Goal: Task Accomplishment & Management: Use online tool/utility

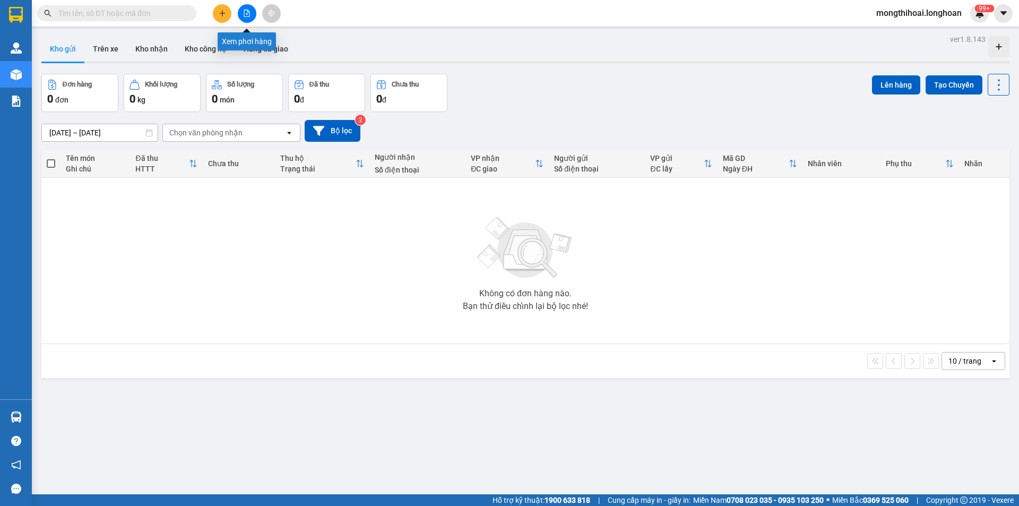
click at [246, 11] on icon "file-add" at bounding box center [246, 13] width 7 height 7
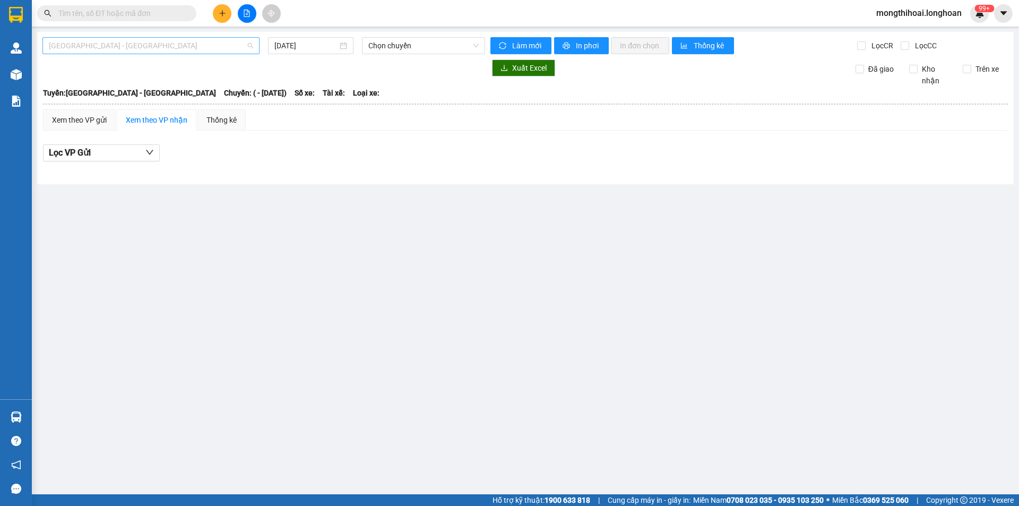
click at [196, 43] on span "[GEOGRAPHIC_DATA] - [GEOGRAPHIC_DATA]" at bounding box center [151, 46] width 204 height 16
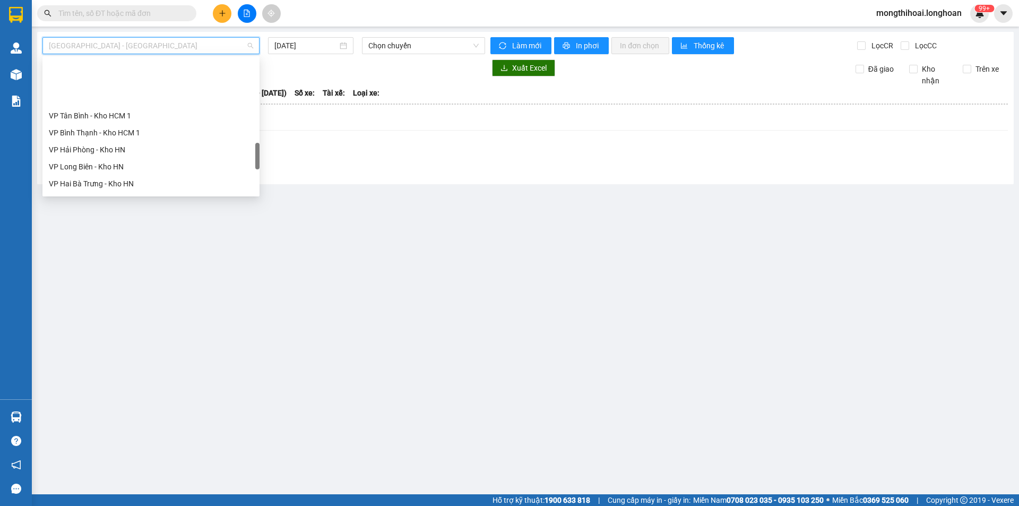
scroll to position [584, 0]
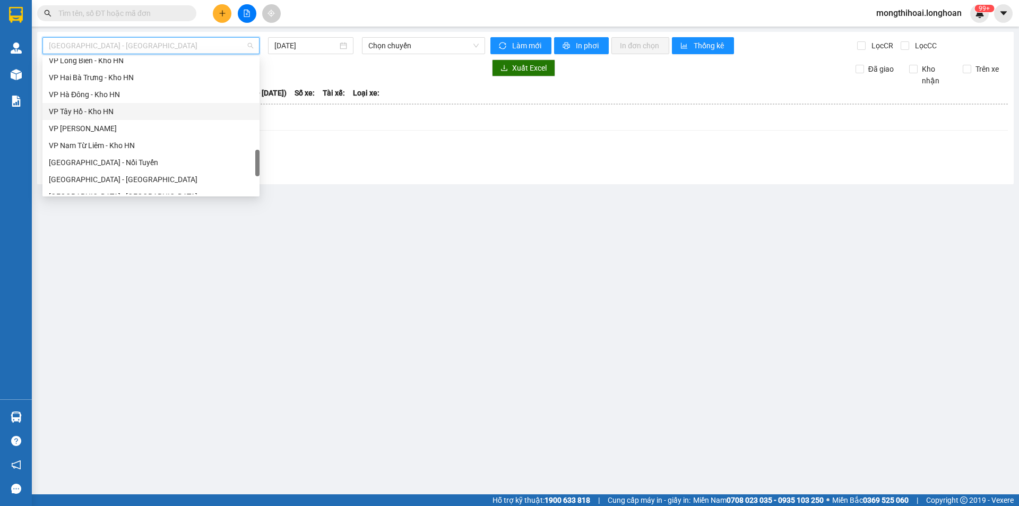
click at [92, 115] on div "VP Tây Hồ - Kho HN" at bounding box center [151, 112] width 204 height 12
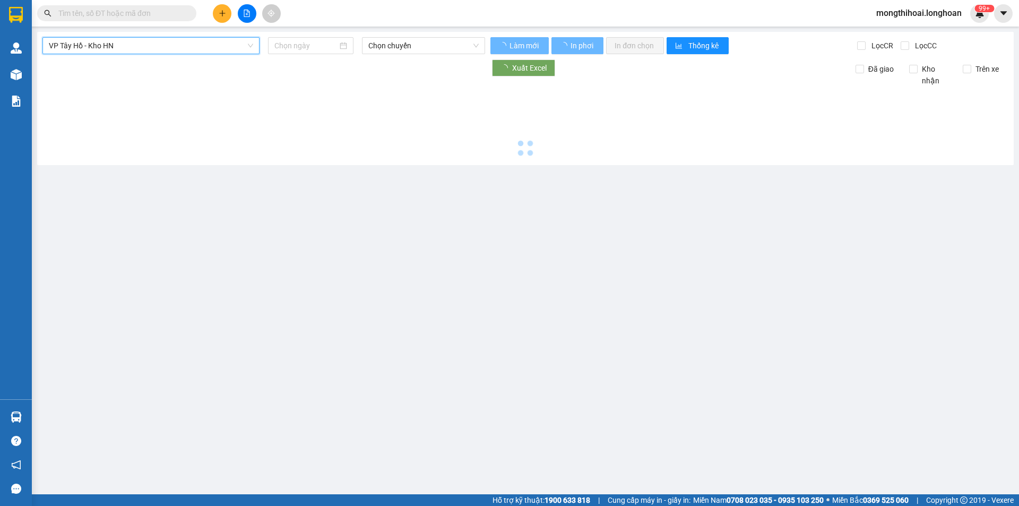
type input "[DATE]"
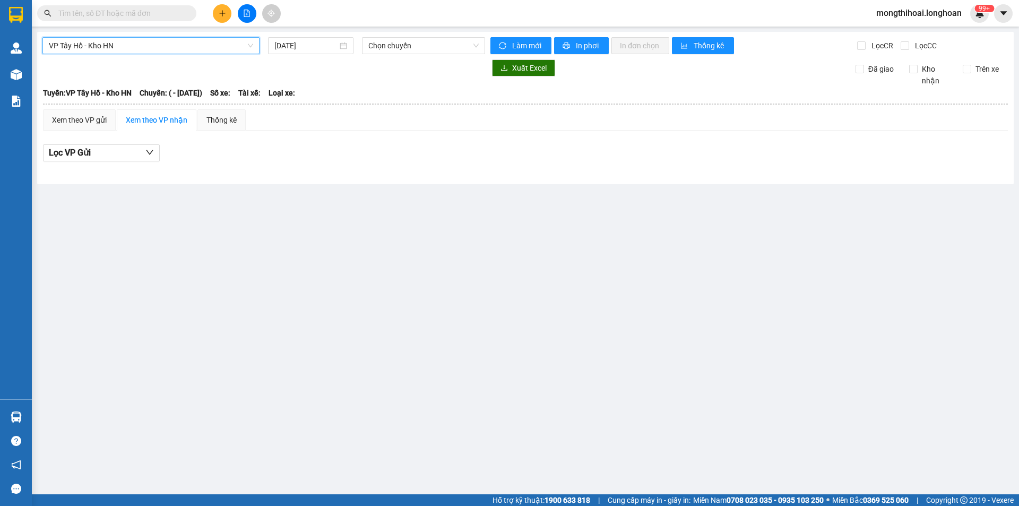
click at [187, 44] on span "VP Tây Hồ - Kho HN" at bounding box center [151, 46] width 204 height 16
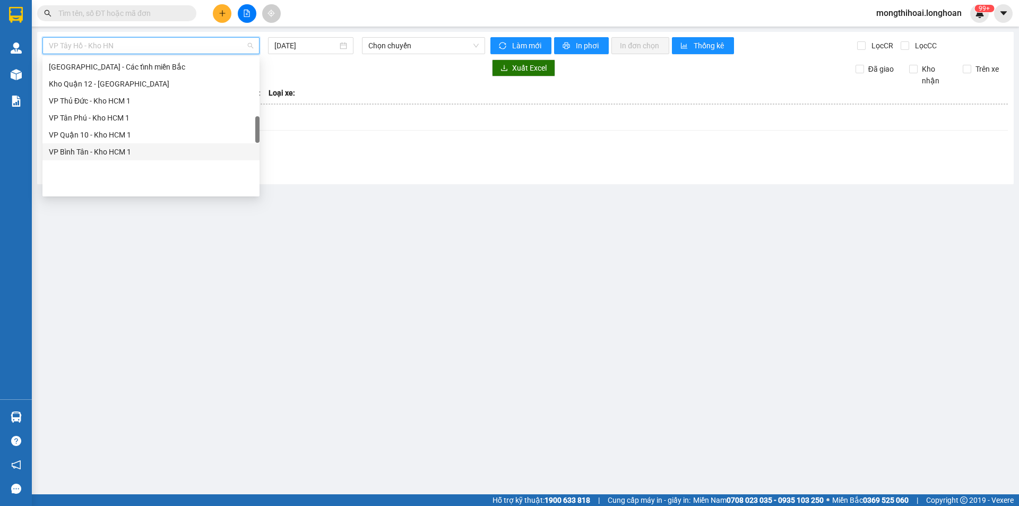
scroll to position [318, 0]
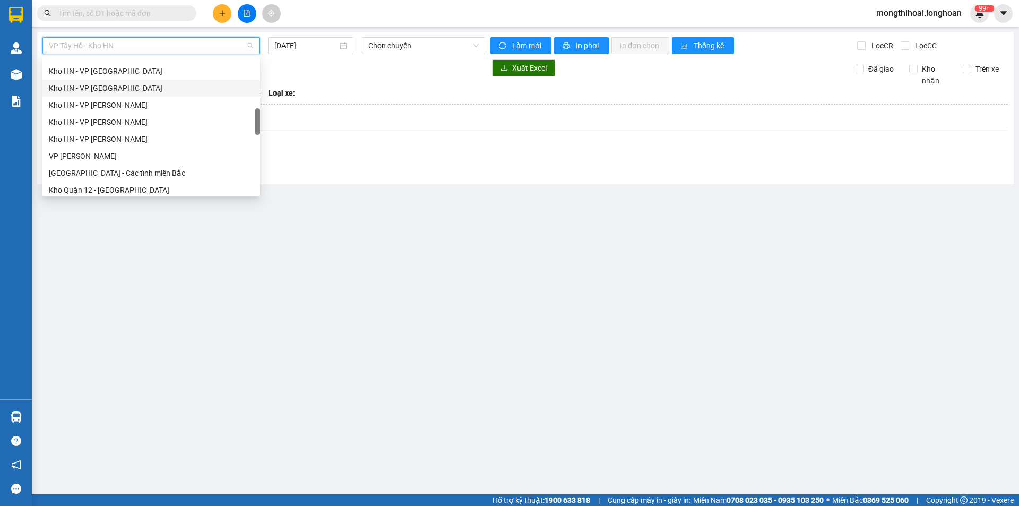
click at [88, 92] on div "Kho HN - VP [GEOGRAPHIC_DATA]" at bounding box center [151, 88] width 204 height 12
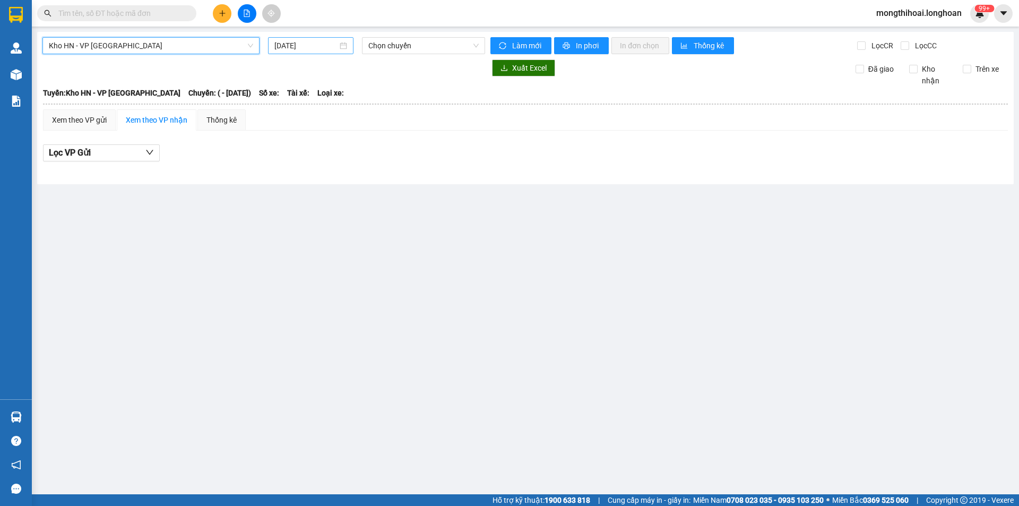
click at [314, 44] on input "[DATE]" at bounding box center [305, 46] width 63 height 12
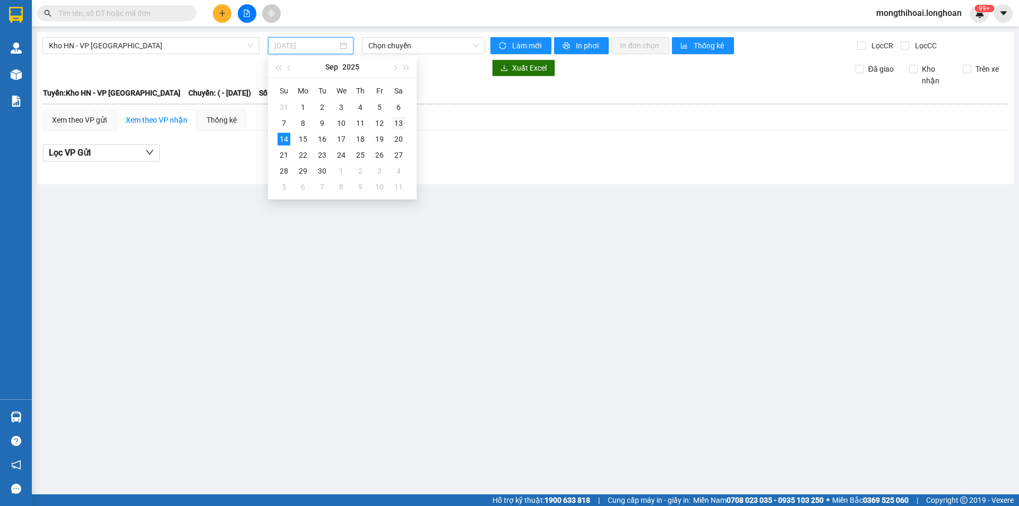
click at [397, 123] on div "13" at bounding box center [398, 123] width 13 height 13
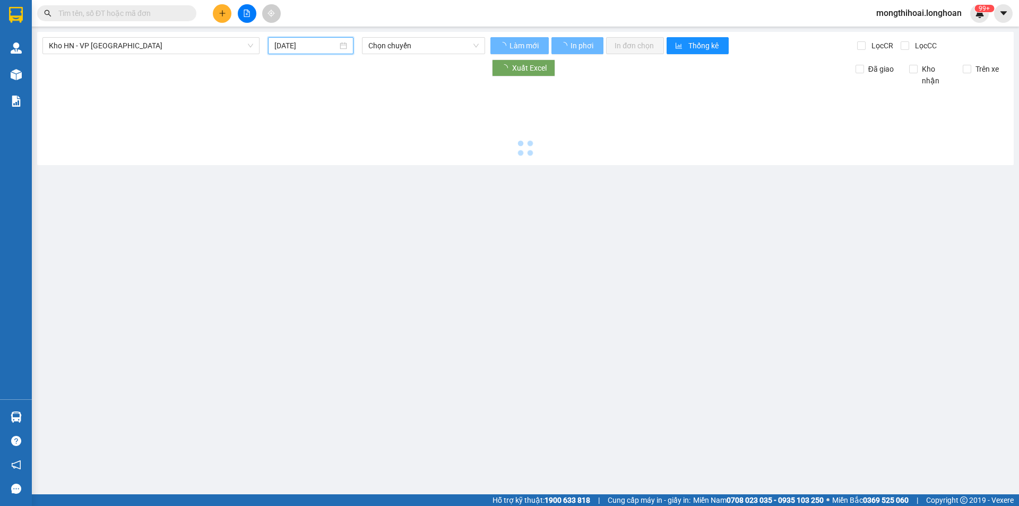
type input "[DATE]"
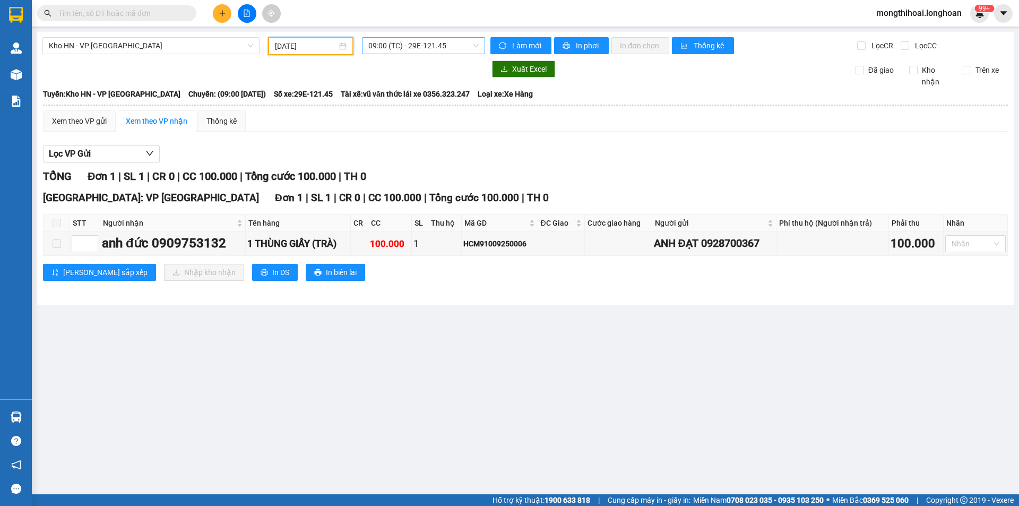
click at [445, 45] on span "09:00 (TC) - 29E-121.45" at bounding box center [423, 46] width 110 height 16
click at [380, 94] on div "15:00 (TC) - 29E-121.45" at bounding box center [410, 100] width 96 height 17
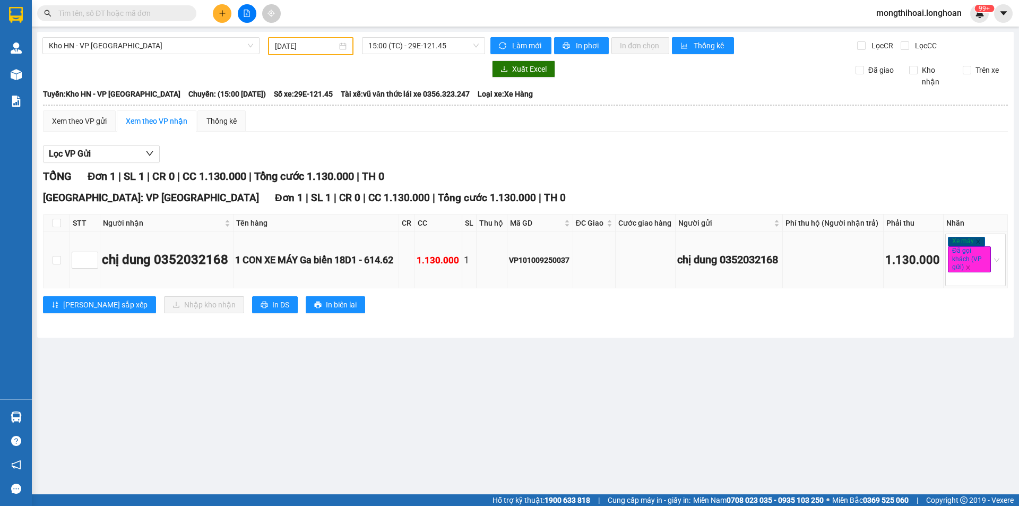
click at [51, 259] on td at bounding box center [57, 260] width 27 height 56
click at [56, 262] on input "checkbox" at bounding box center [57, 260] width 8 height 8
checkbox input "true"
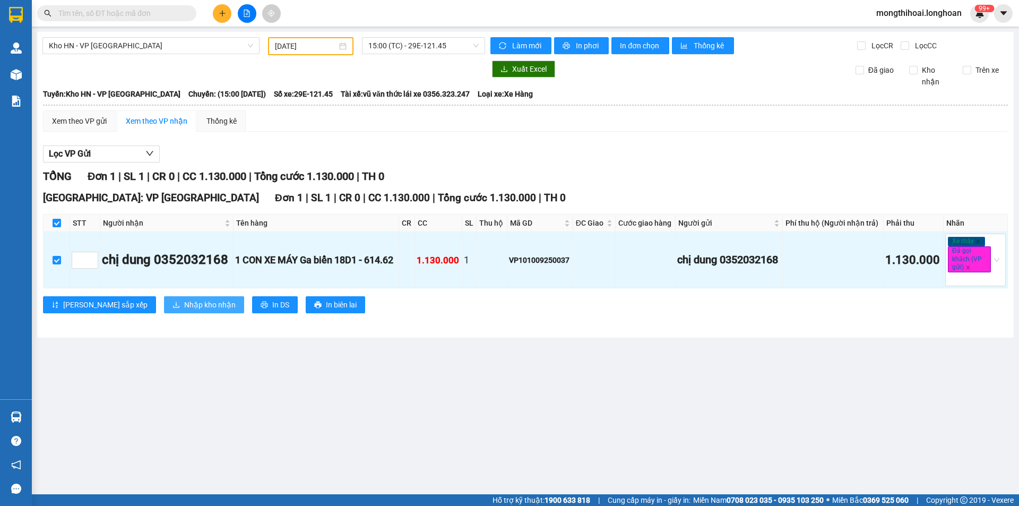
click at [184, 305] on span "Nhập kho nhận" at bounding box center [209, 305] width 51 height 12
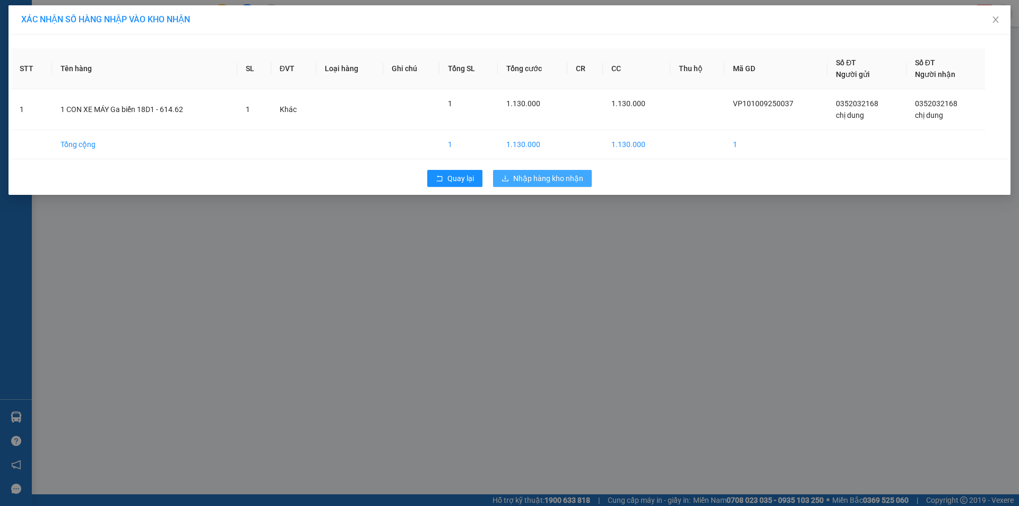
click at [548, 179] on span "Nhập hàng kho nhận" at bounding box center [548, 179] width 70 height 12
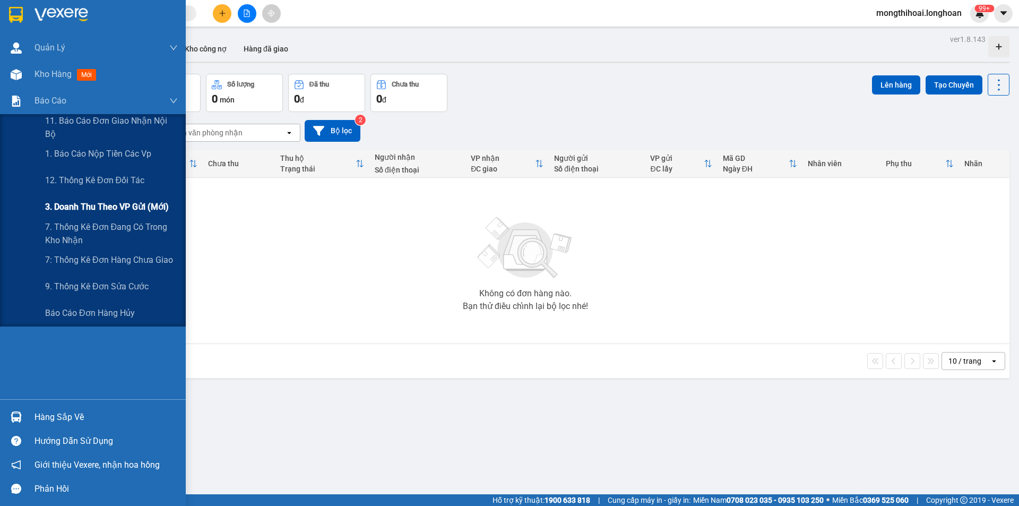
click at [115, 200] on div "3. Doanh Thu theo VP Gửi (mới)" at bounding box center [111, 207] width 133 height 27
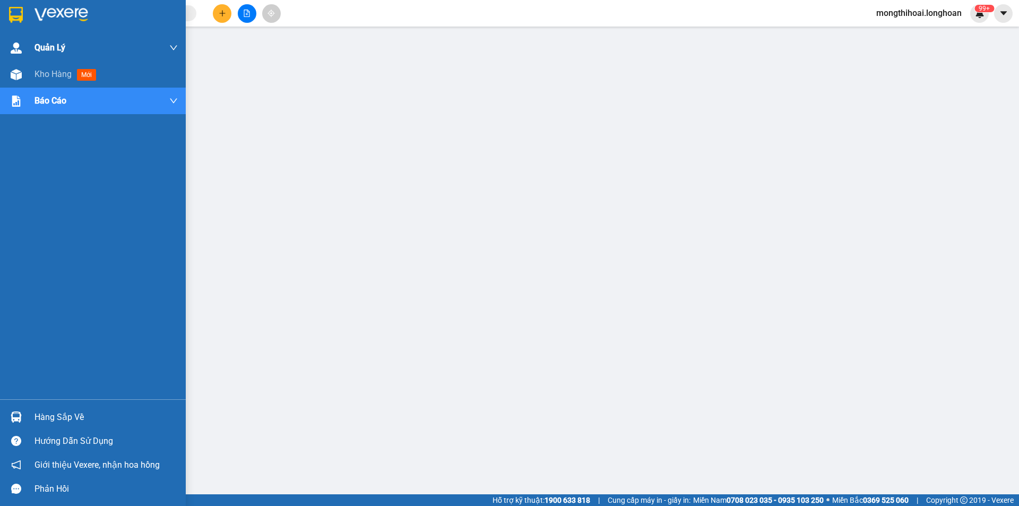
drag, startPoint x: 12, startPoint y: 15, endPoint x: 37, endPoint y: 42, distance: 36.1
click at [12, 15] on img at bounding box center [16, 15] width 14 height 16
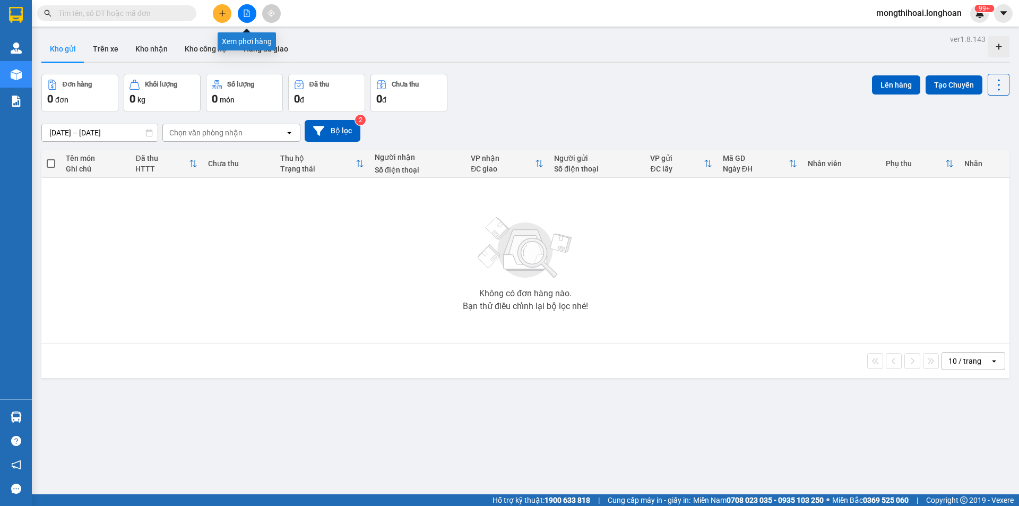
click at [244, 7] on button at bounding box center [247, 13] width 19 height 19
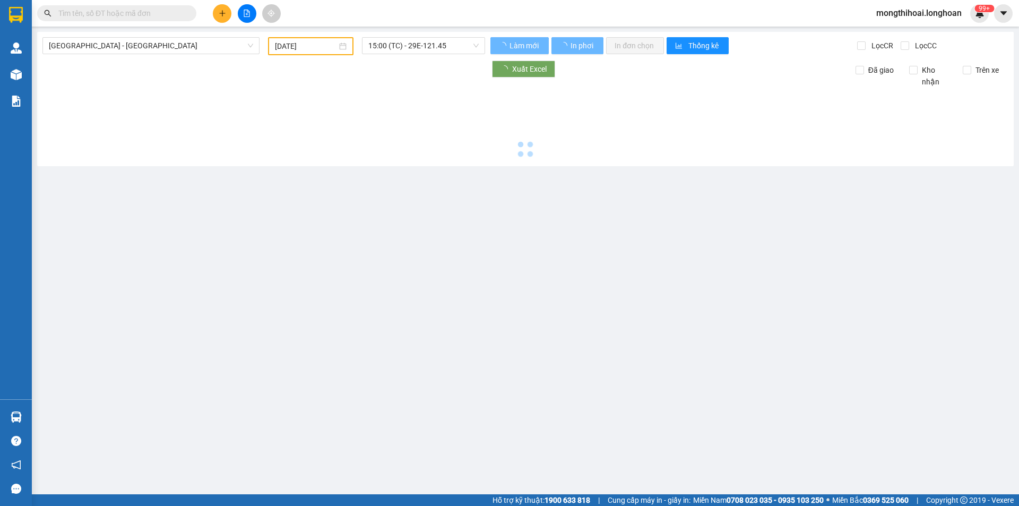
type input "[DATE]"
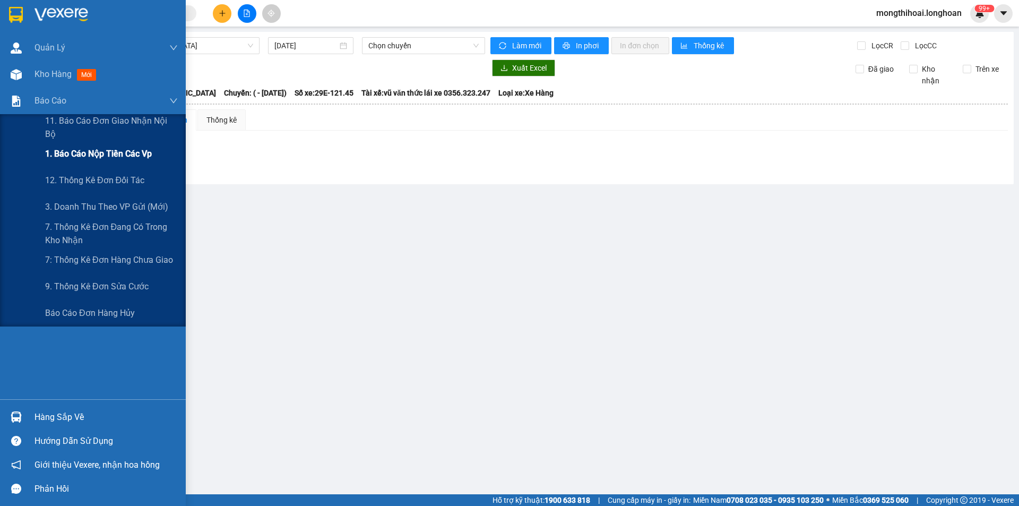
click at [107, 155] on span "1. Báo cáo nộp tiền các vp" at bounding box center [98, 153] width 107 height 13
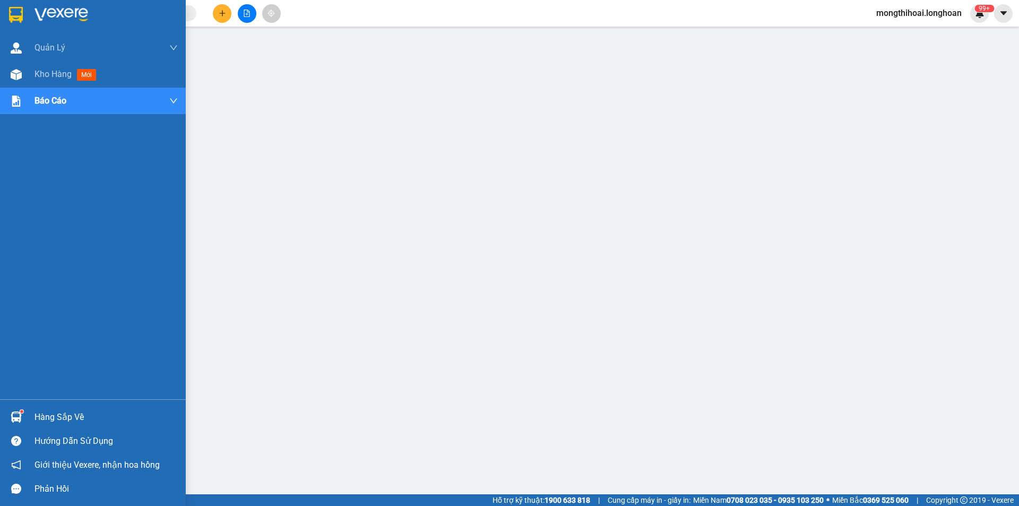
click at [3, 8] on div at bounding box center [93, 17] width 186 height 35
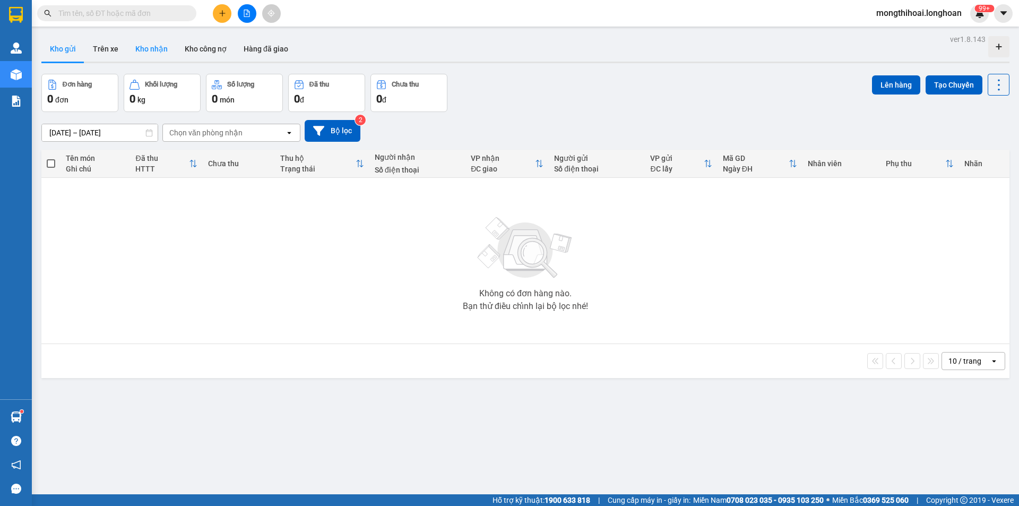
click at [149, 46] on button "Kho nhận" at bounding box center [151, 48] width 49 height 25
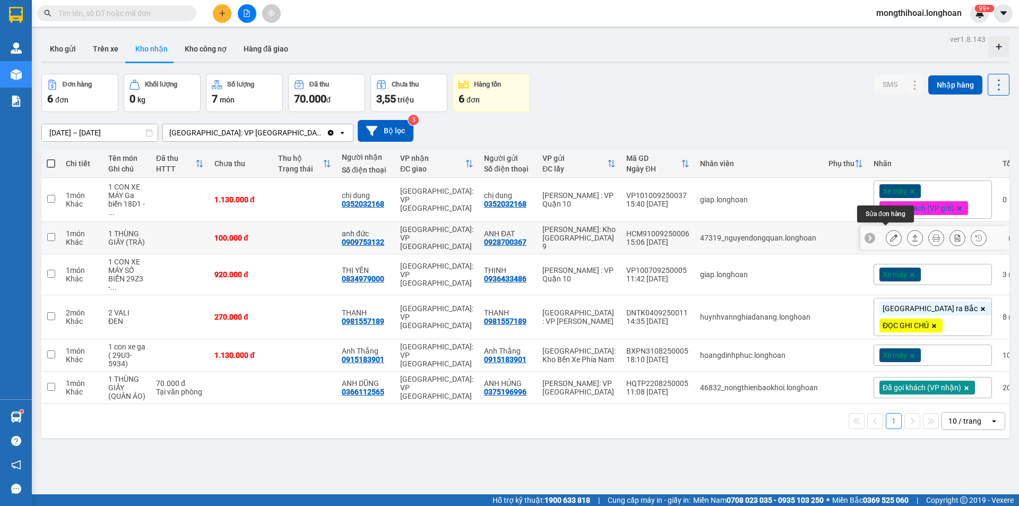
click at [890, 236] on icon at bounding box center [893, 237] width 7 height 7
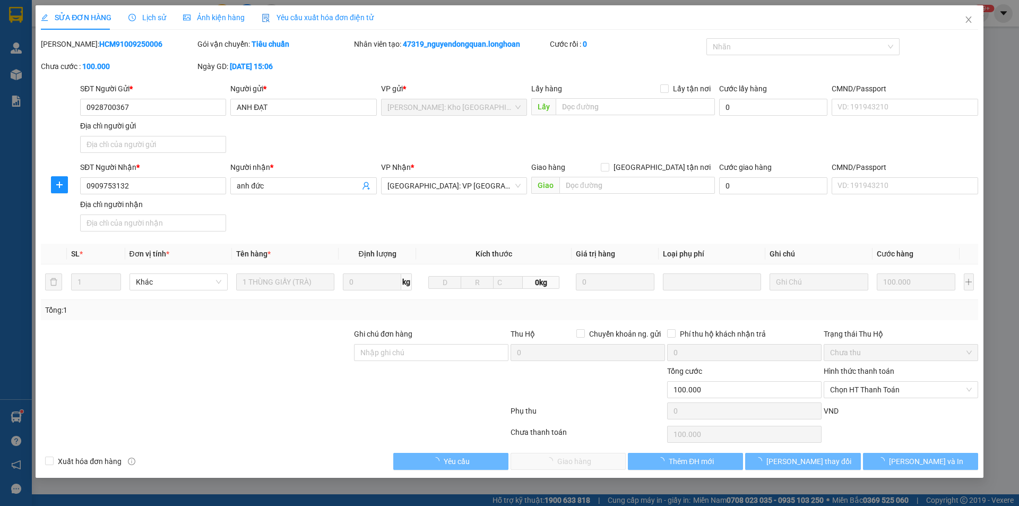
type input "0928700367"
type input "ANH ĐẠT"
type input "0909753132"
type input "anh đức"
type input "100.000"
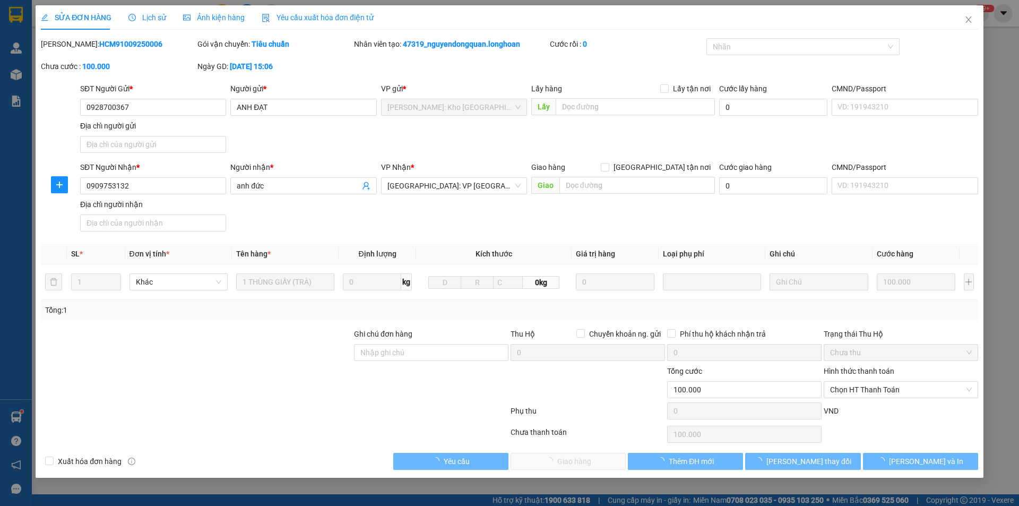
type input "100.000"
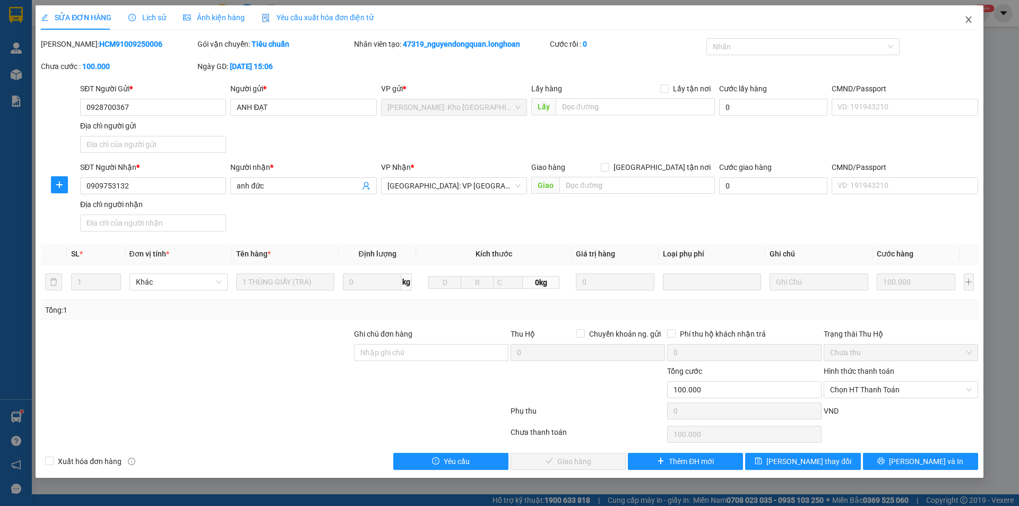
click at [962, 18] on span "Close" at bounding box center [969, 20] width 30 height 30
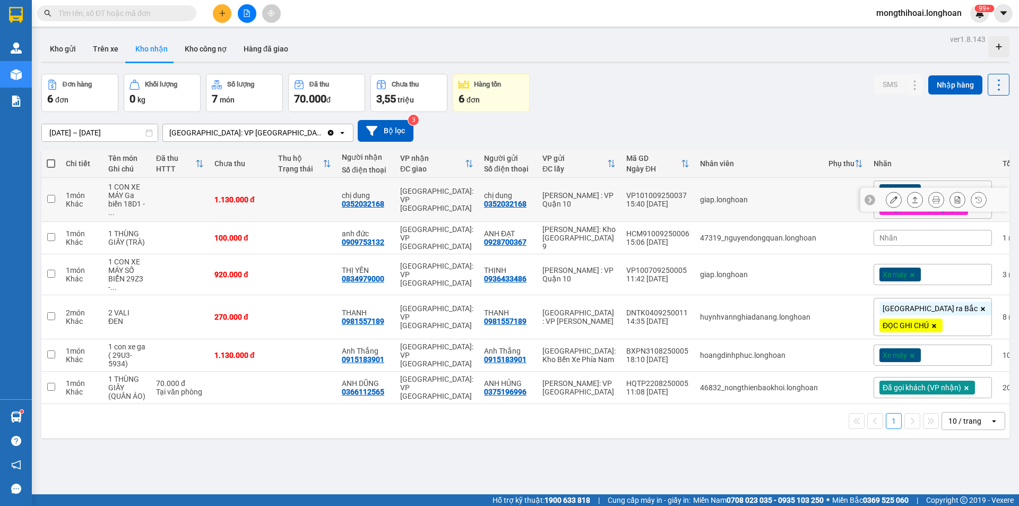
click at [890, 197] on button at bounding box center [893, 200] width 15 height 19
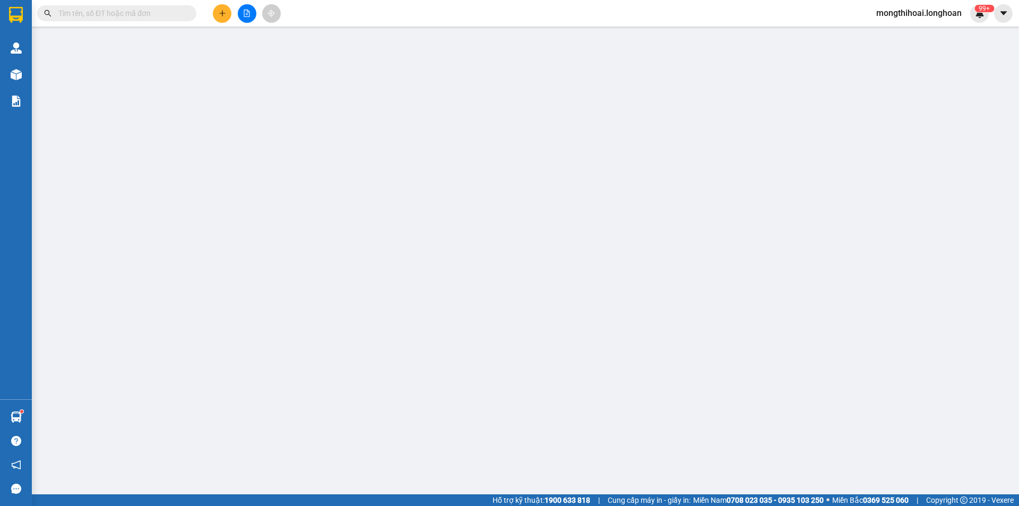
type input "0352032168"
type input "chị dung"
type input "0352032168"
type input "chị dung"
type input "CÓ CHÌA KHÓA ĐI KÈM"
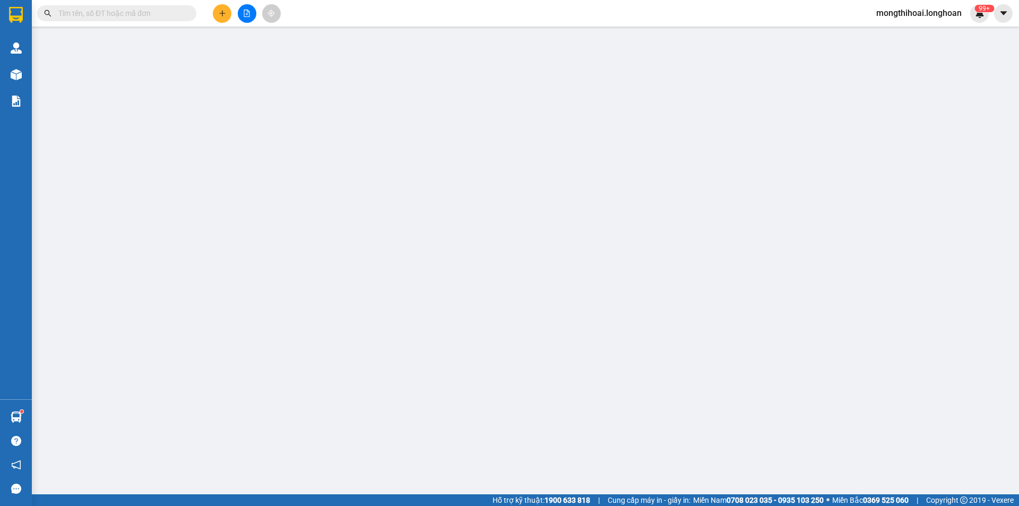
type input "1.130.000"
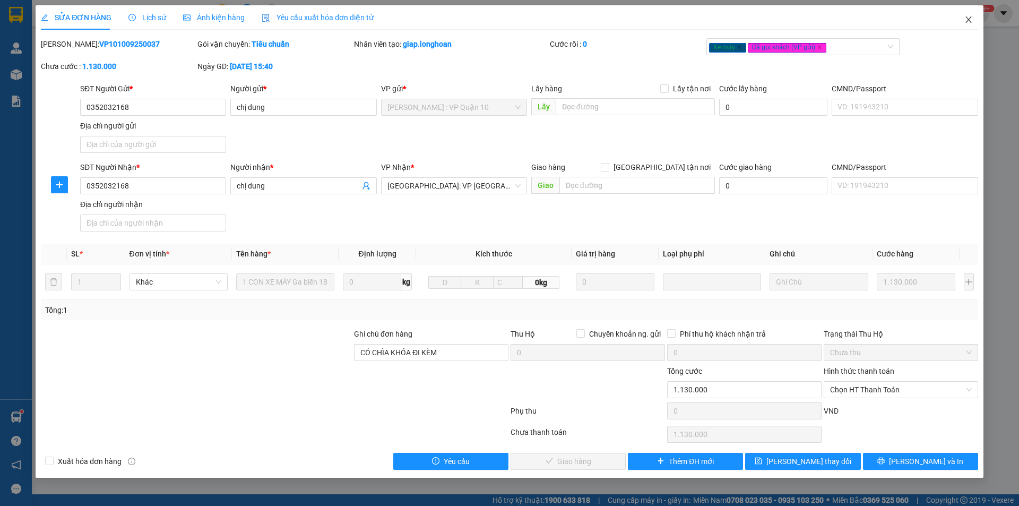
click at [971, 20] on icon "close" at bounding box center [968, 19] width 8 height 8
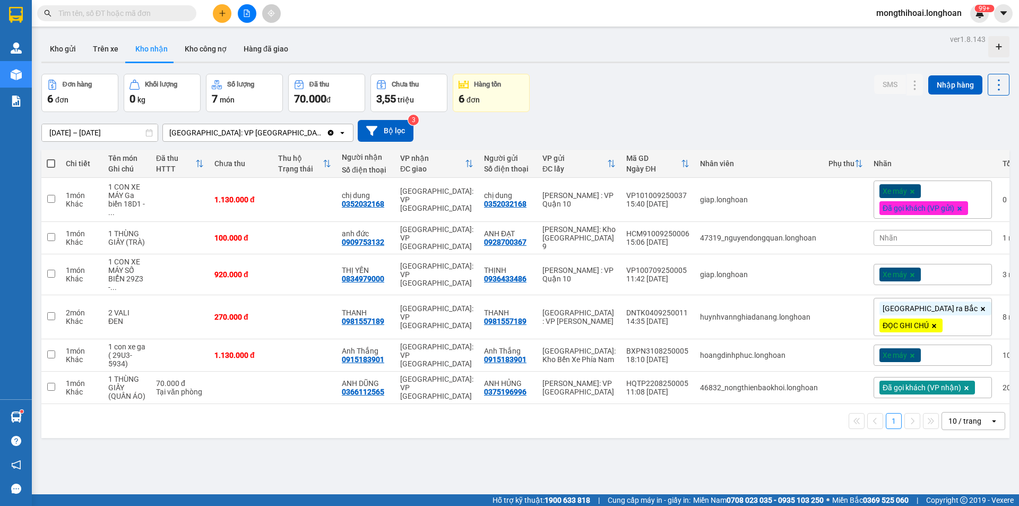
click at [170, 9] on input "text" at bounding box center [120, 13] width 125 height 12
click at [890, 200] on icon at bounding box center [893, 199] width 7 height 7
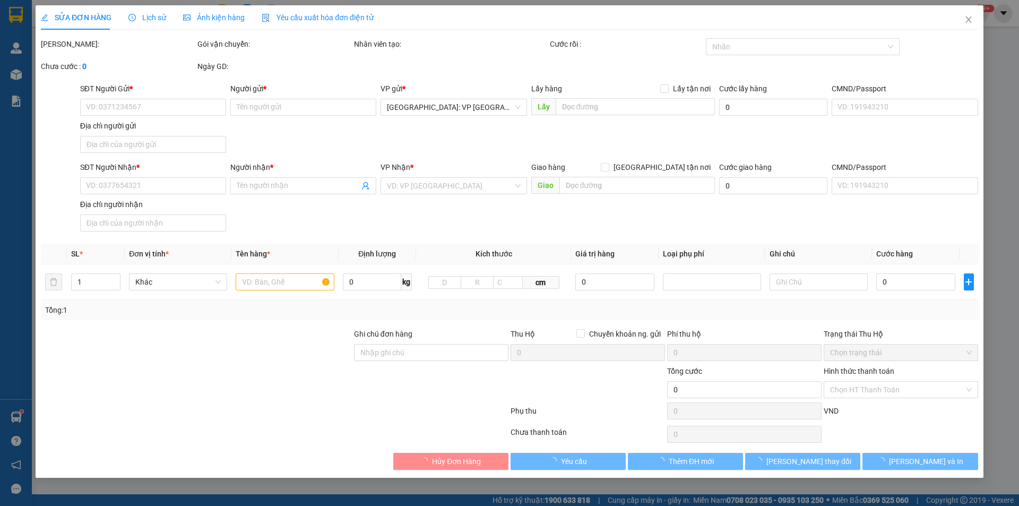
type input "0352032168"
type input "chị dung"
type input "0352032168"
type input "chị dung"
type input "CÓ CHÌA KHÓA ĐI KÈM"
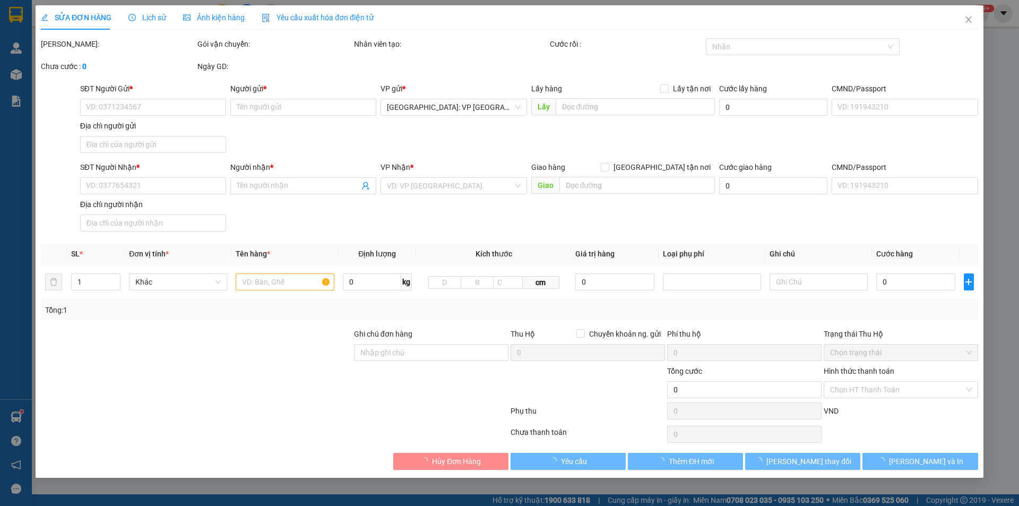
type input "1.130.000"
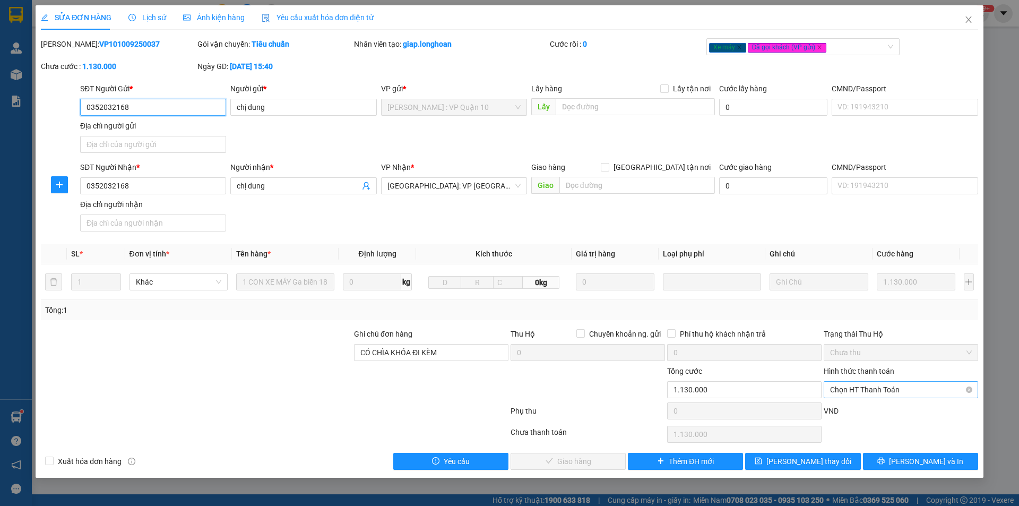
click at [881, 391] on span "Chọn HT Thanh Toán" at bounding box center [901, 390] width 142 height 16
click at [966, 20] on icon "close" at bounding box center [968, 19] width 8 height 8
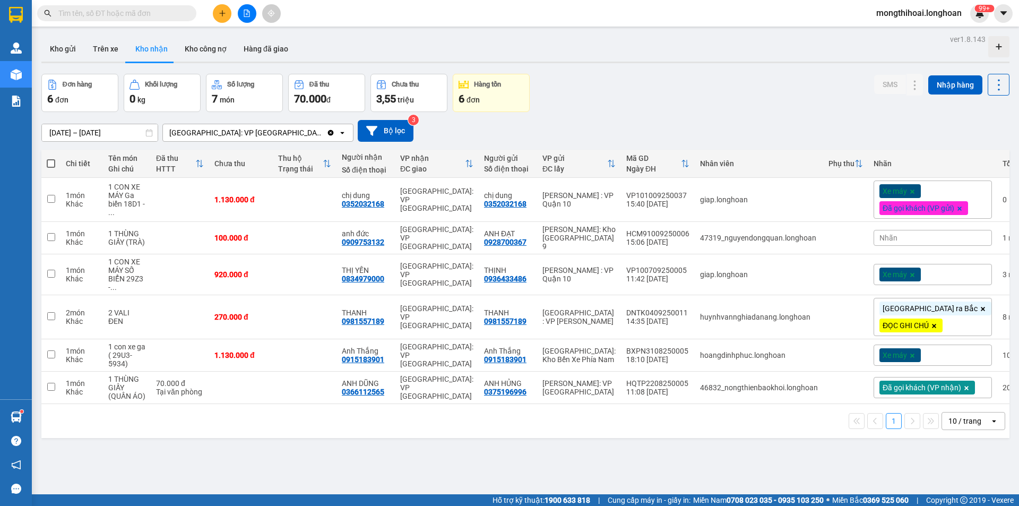
click at [136, 14] on input "text" at bounding box center [120, 13] width 125 height 12
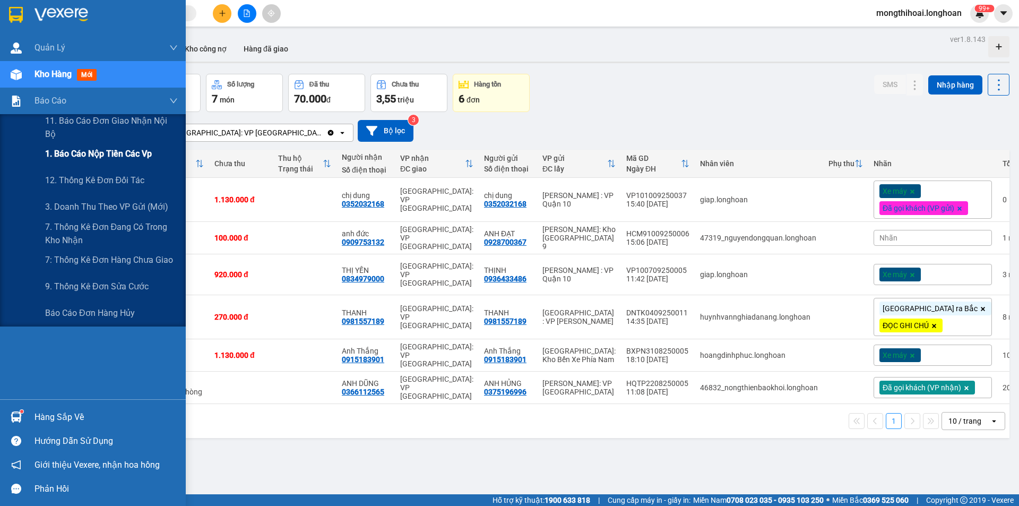
click at [104, 152] on span "1. Báo cáo nộp tiền các vp" at bounding box center [98, 153] width 107 height 13
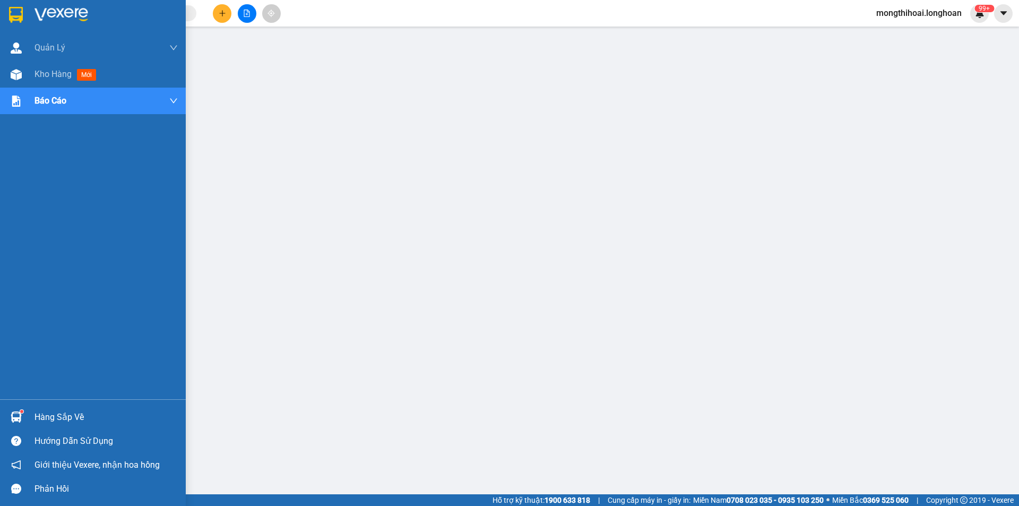
drag, startPoint x: 0, startPoint y: 22, endPoint x: 9, endPoint y: 26, distance: 10.0
click at [6, 24] on div at bounding box center [93, 17] width 186 height 35
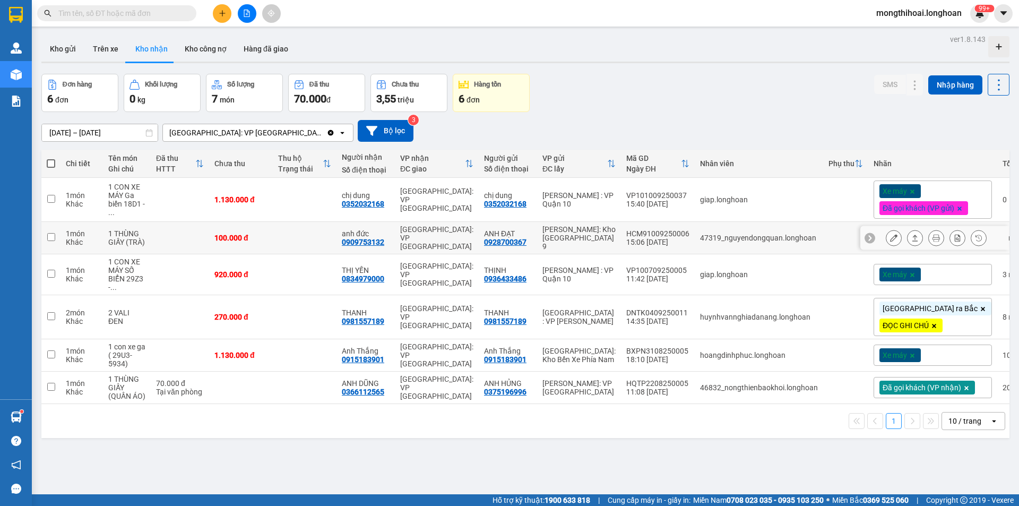
click at [890, 234] on icon at bounding box center [893, 237] width 7 height 7
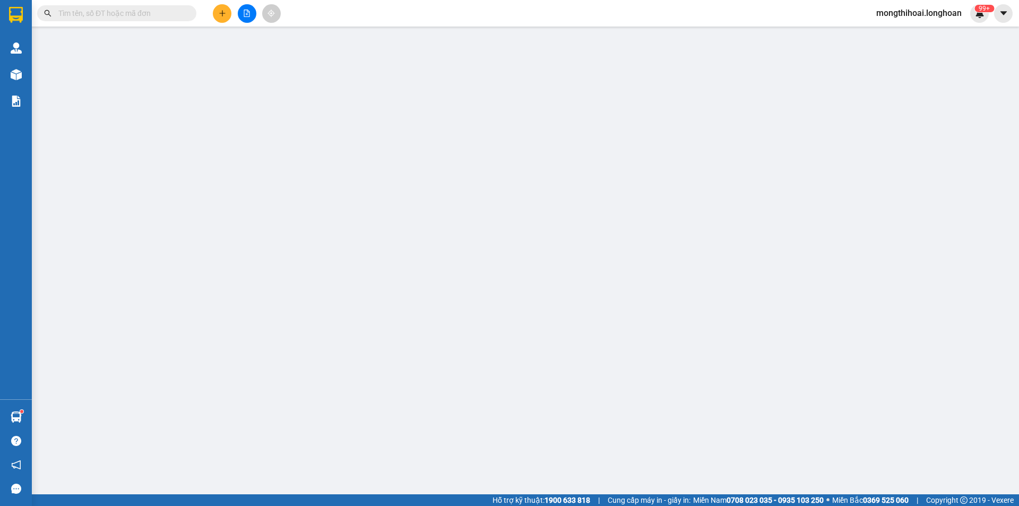
type input "0928700367"
type input "ANH ĐẠT"
type input "0909753132"
type input "anh đức"
type input "100.000"
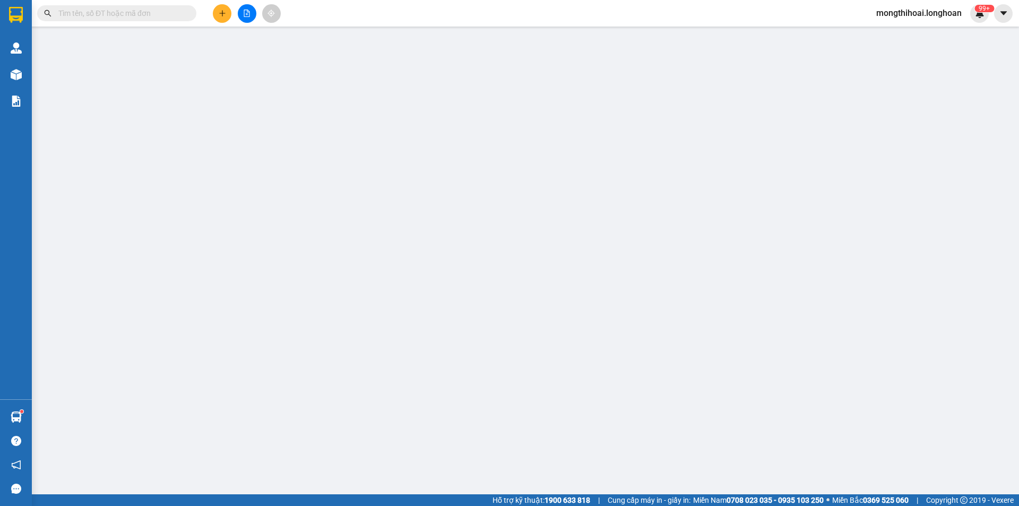
type input "100.000"
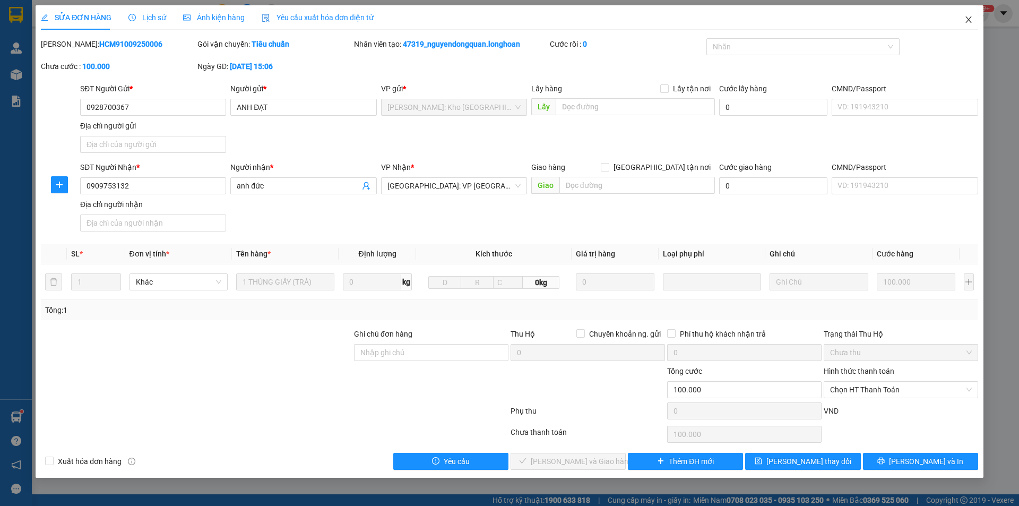
click at [964, 18] on icon "close" at bounding box center [968, 19] width 8 height 8
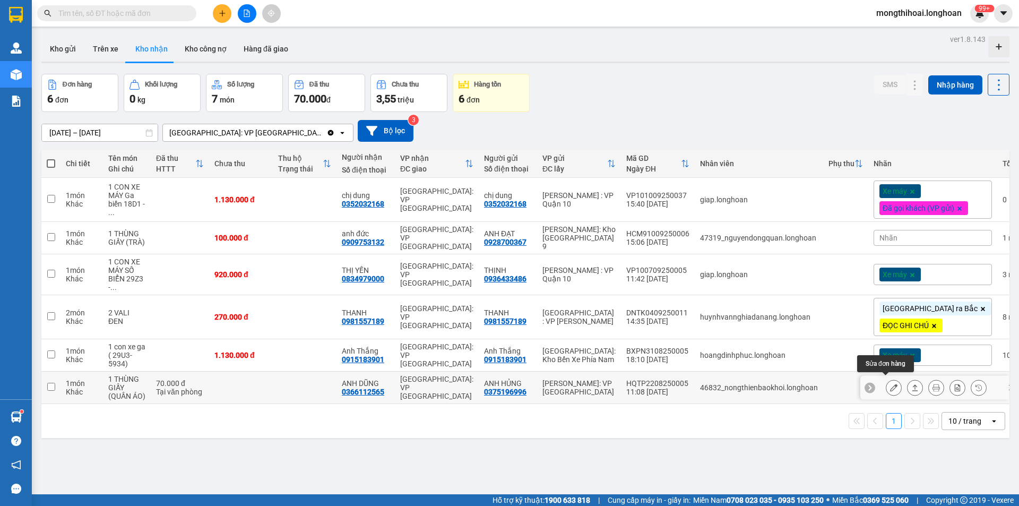
click at [891, 385] on button at bounding box center [893, 387] width 15 height 19
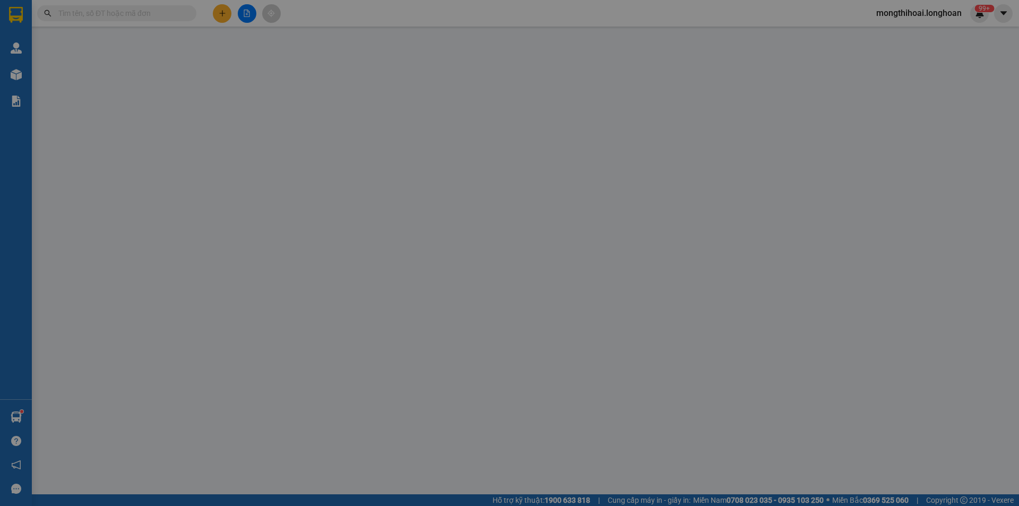
type input "0375196996"
type input "ANH HỦNG"
type input "0366112565"
type input "ANH DŨNG"
type input "70.000"
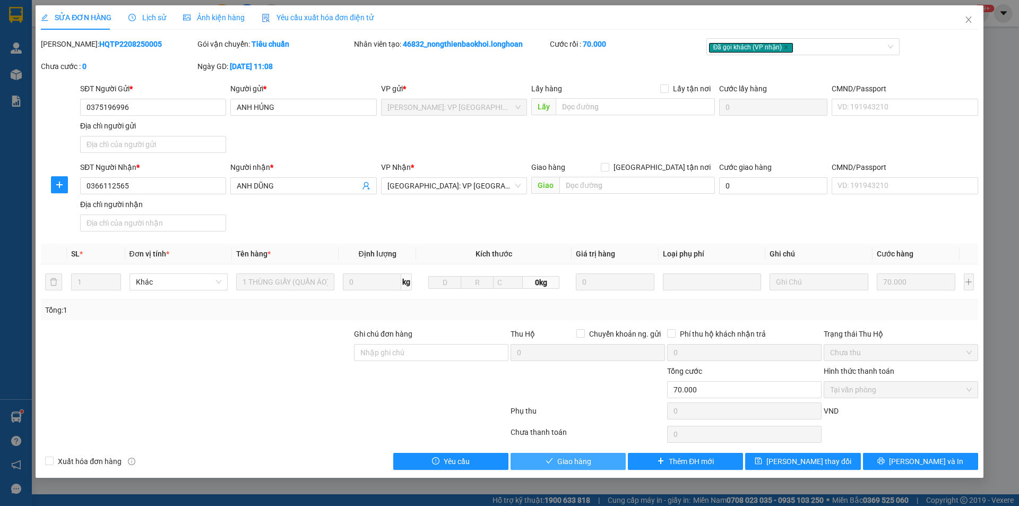
click at [573, 467] on button "Giao hàng" at bounding box center [568, 461] width 115 height 17
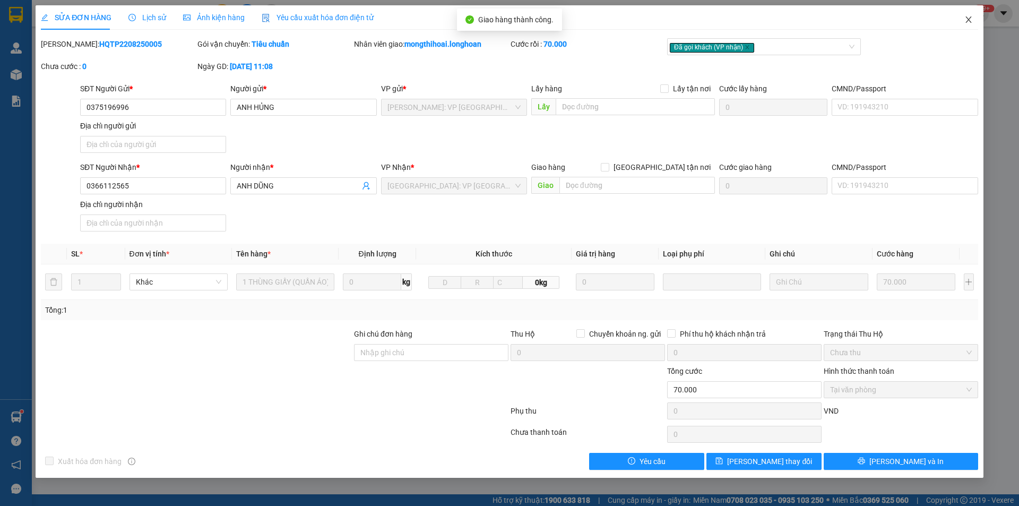
click at [974, 16] on span "Close" at bounding box center [969, 20] width 30 height 30
